Goal: Transaction & Acquisition: Purchase product/service

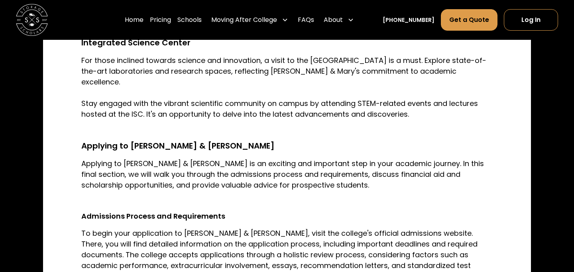
scroll to position [1486, 0]
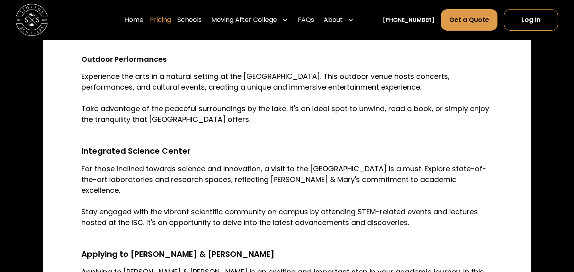
click at [170, 19] on link "Pricing" at bounding box center [160, 20] width 21 height 22
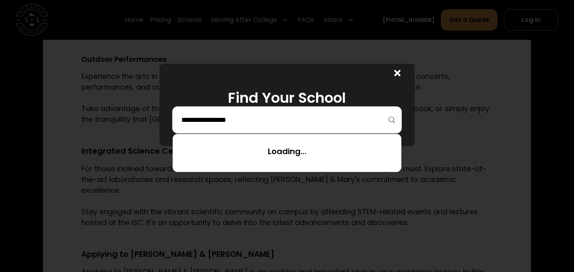
click at [258, 118] on input "search" at bounding box center [286, 120] width 213 height 14
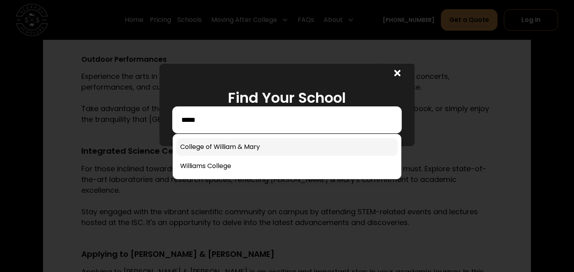
type input "*****"
click at [216, 148] on link at bounding box center [286, 147] width 221 height 18
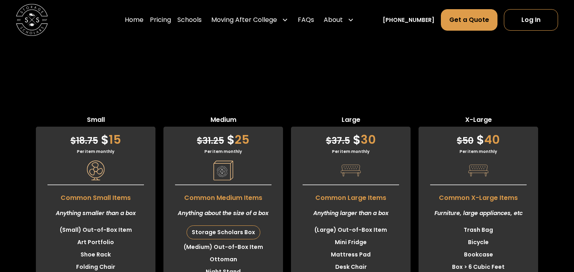
scroll to position [2016, 0]
